Goal: Task Accomplishment & Management: Use online tool/utility

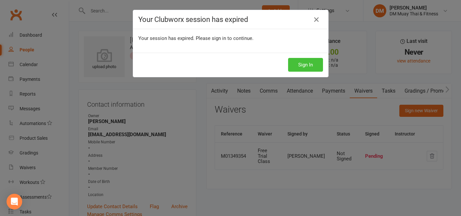
scroll to position [36, 0]
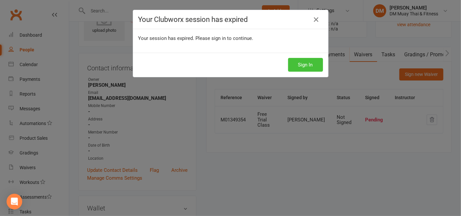
click at [299, 64] on button "Sign In" at bounding box center [305, 65] width 35 height 14
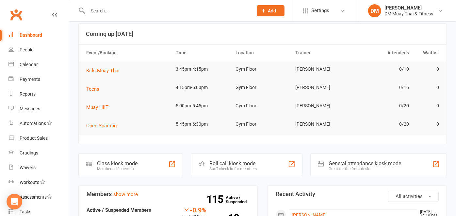
scroll to position [73, 0]
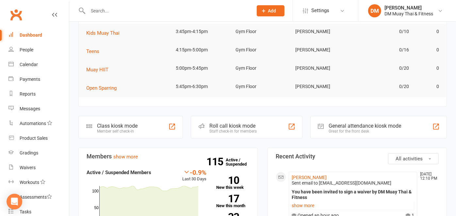
click at [229, 126] on div "Roll call kiosk mode" at bounding box center [232, 125] width 47 height 6
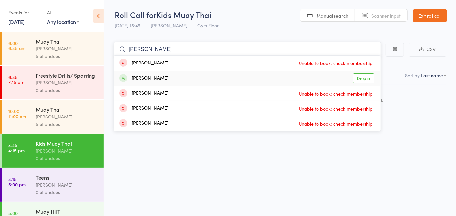
type input "[PERSON_NAME]"
click at [192, 80] on div "[PERSON_NAME] Drop in" at bounding box center [247, 78] width 267 height 15
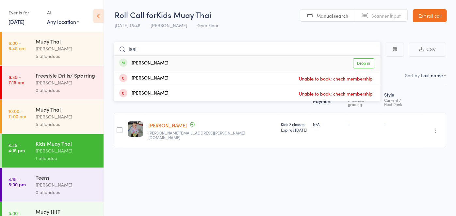
type input "isai"
click at [153, 62] on div "[PERSON_NAME]" at bounding box center [143, 63] width 49 height 8
